Goal: Task Accomplishment & Management: Manage account settings

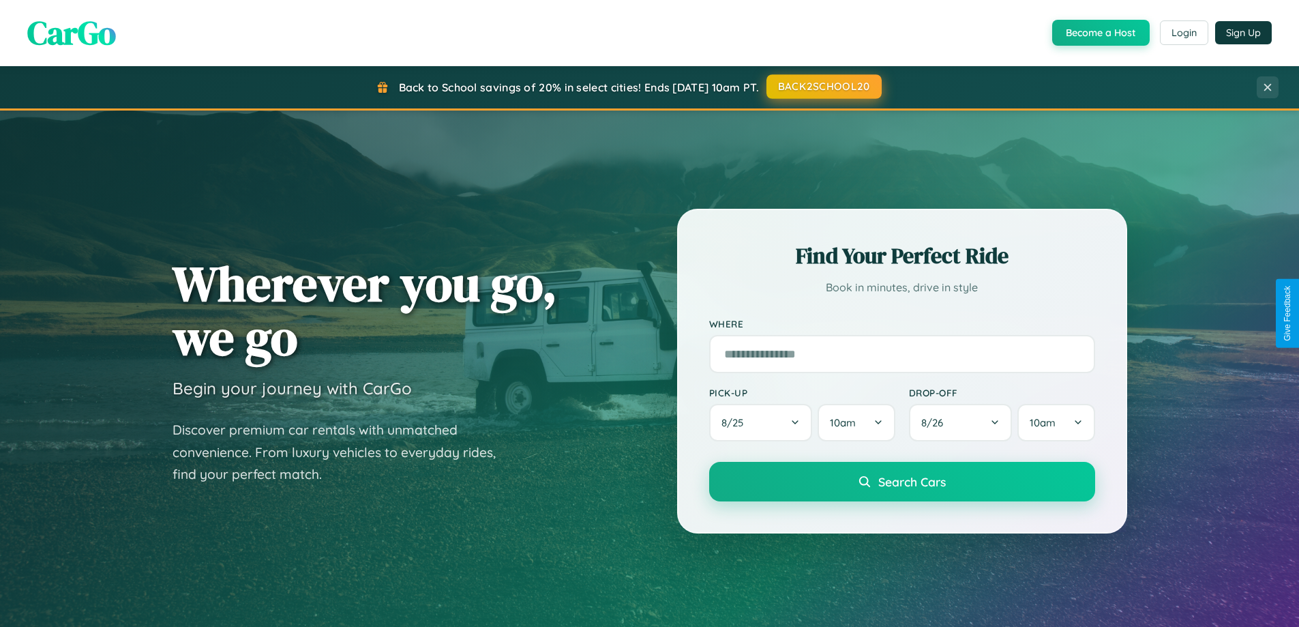
click at [823, 87] on button "BACK2SCHOOL20" at bounding box center [823, 86] width 115 height 25
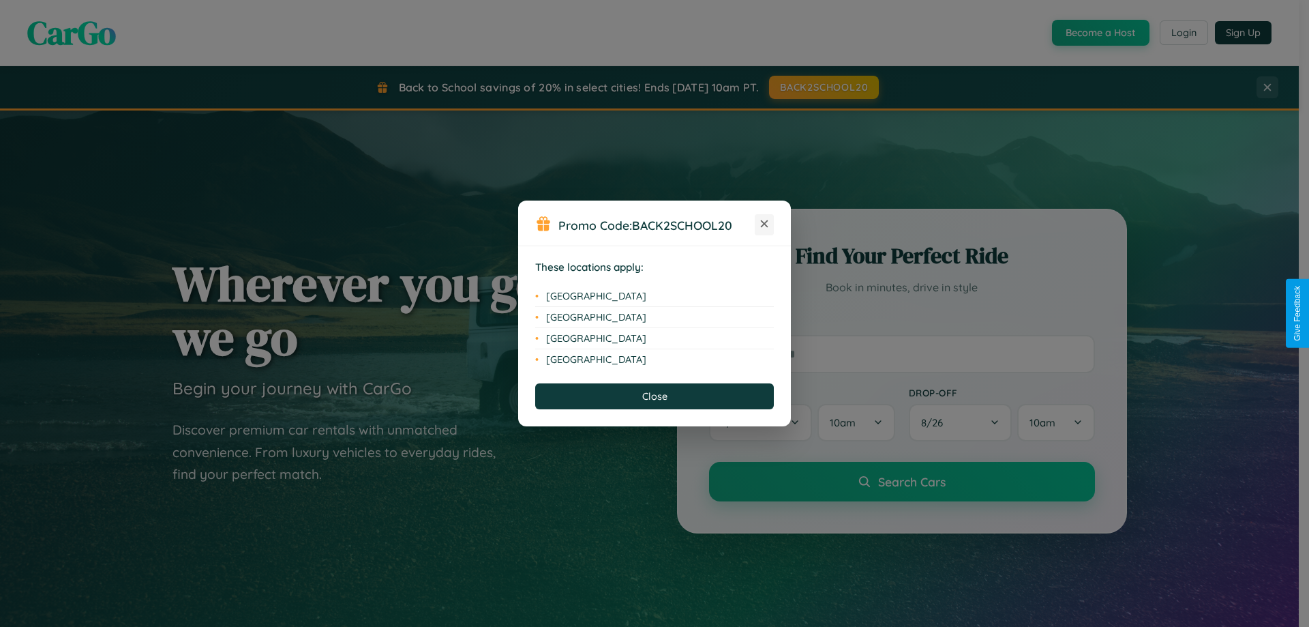
click at [764, 224] on icon at bounding box center [765, 224] width 8 height 8
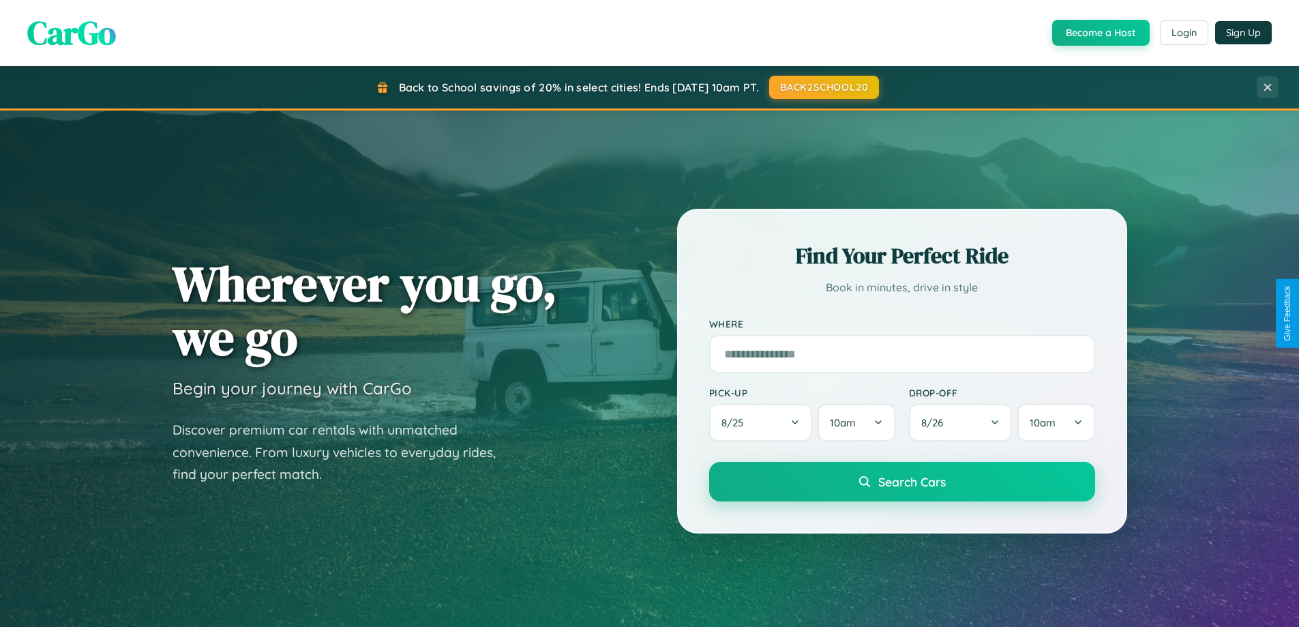
scroll to position [938, 0]
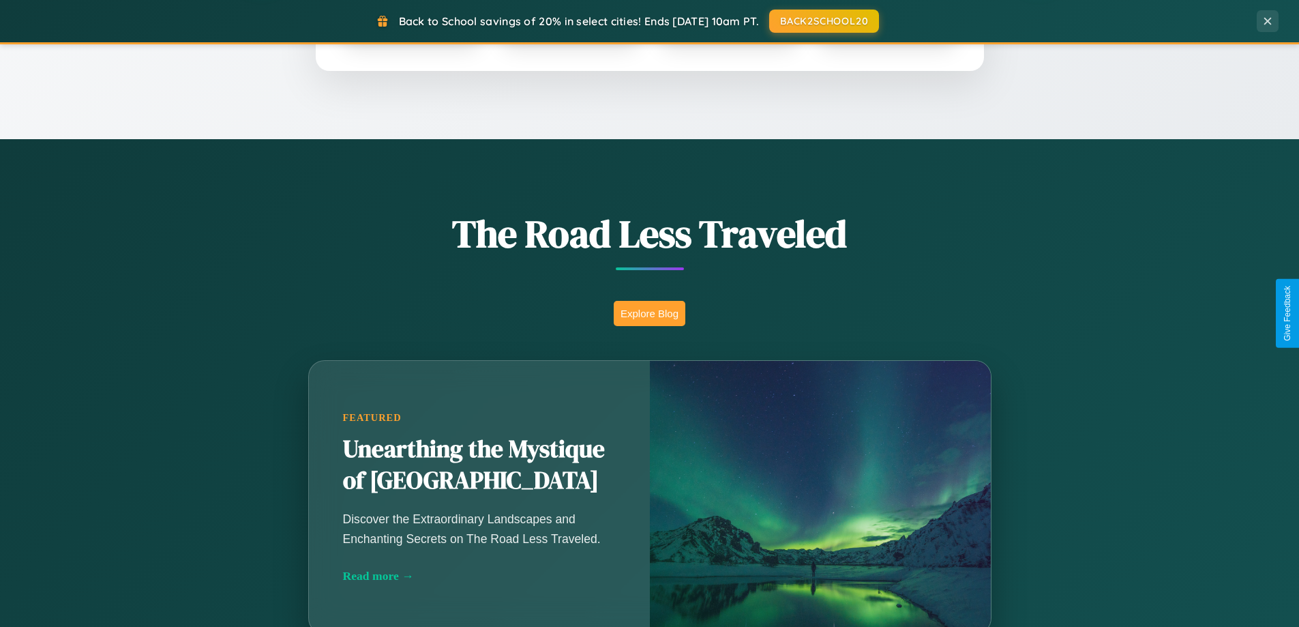
click at [649, 313] on button "Explore Blog" at bounding box center [650, 313] width 72 height 25
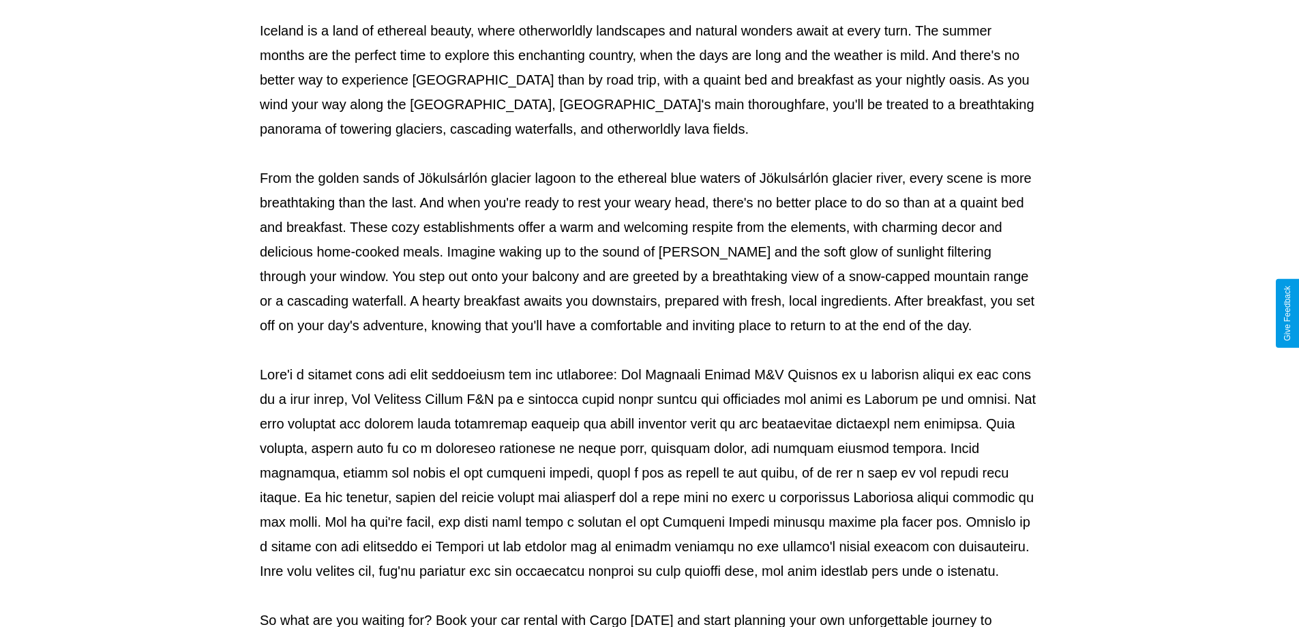
scroll to position [441, 0]
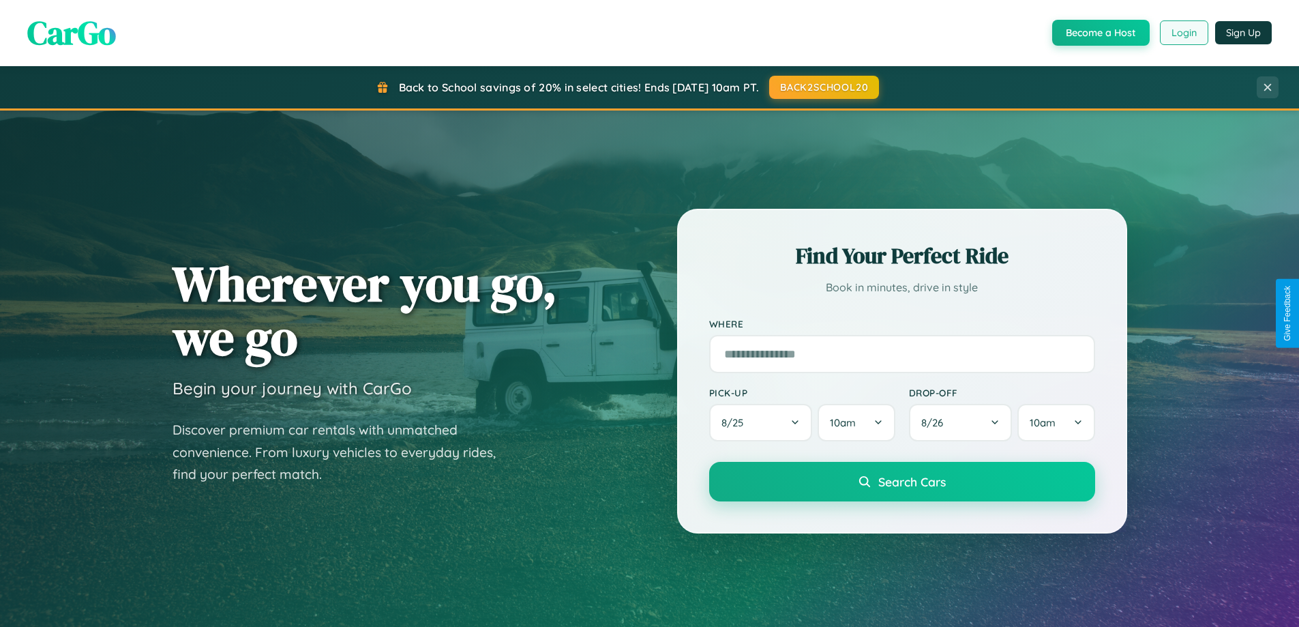
click at [1183, 33] on button "Login" at bounding box center [1184, 32] width 48 height 25
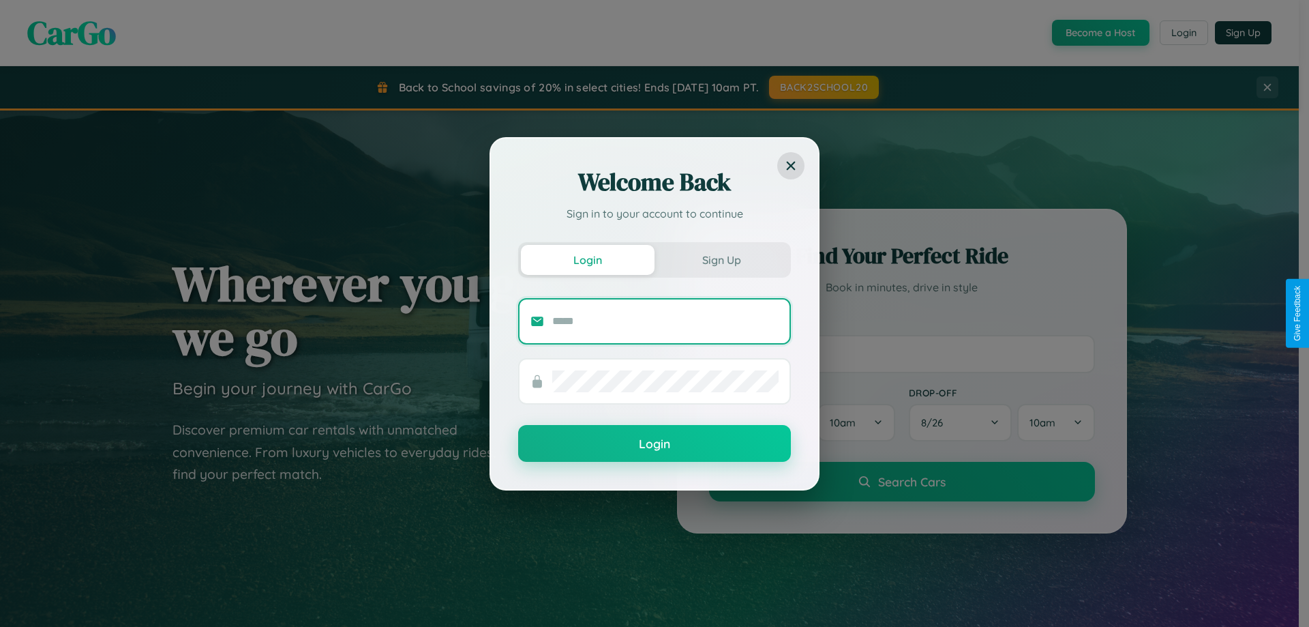
click at [666, 321] on input "text" at bounding box center [665, 321] width 226 height 22
type input "**********"
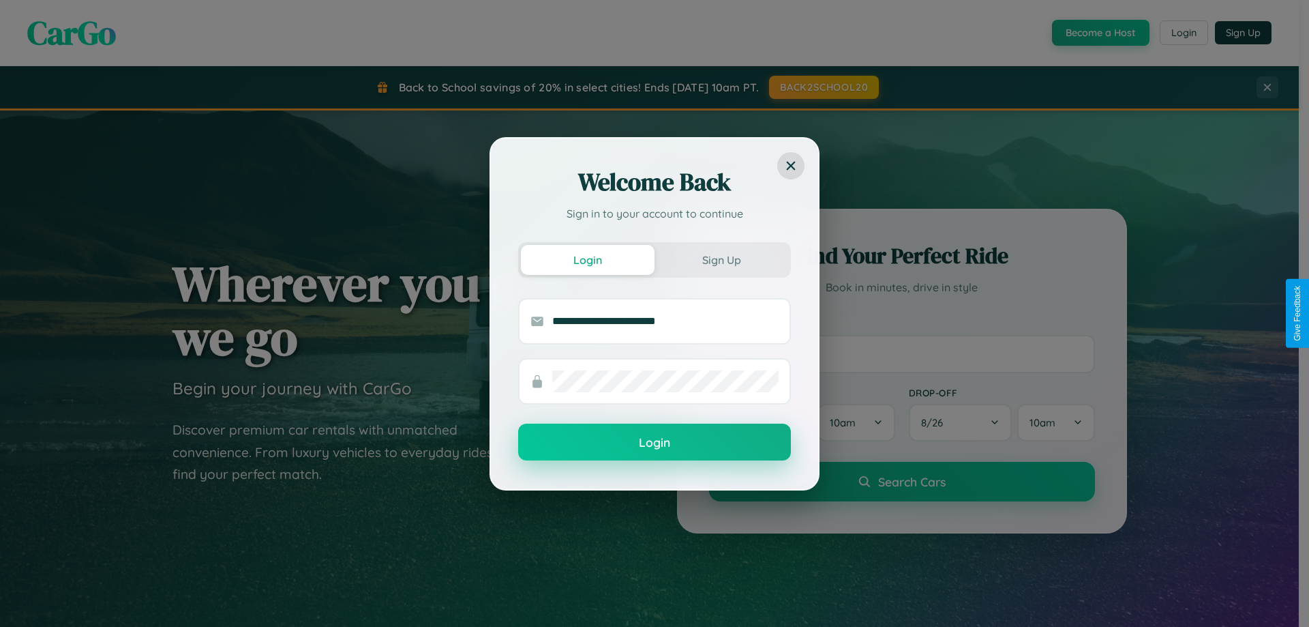
click at [655, 443] on button "Login" at bounding box center [654, 441] width 273 height 37
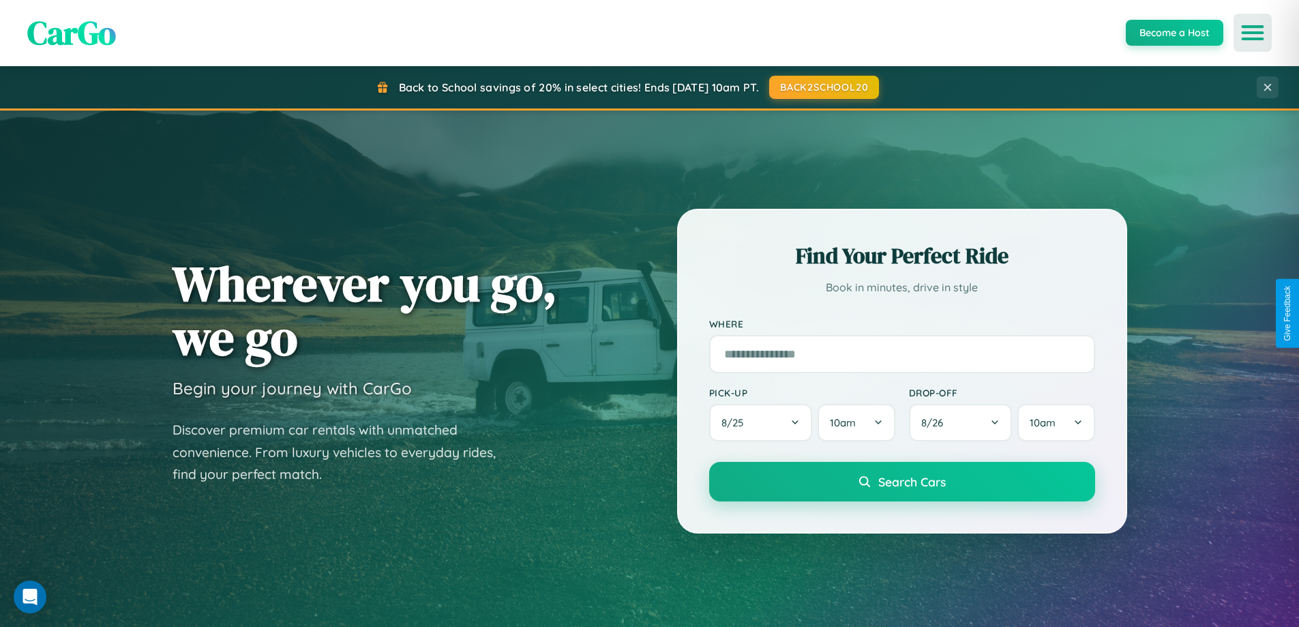
click at [1253, 33] on icon "Open menu" at bounding box center [1253, 33] width 20 height 12
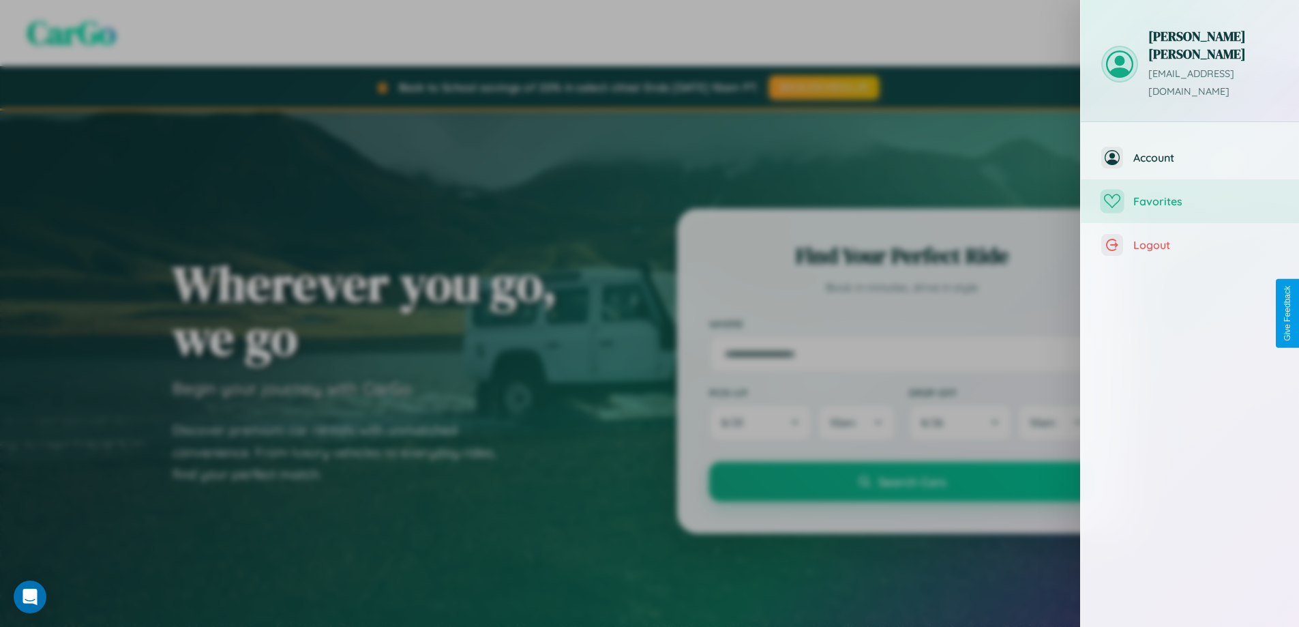
click at [1190, 194] on span "Favorites" at bounding box center [1205, 201] width 145 height 14
